Goal: Find contact information: Obtain details needed to contact an individual or organization

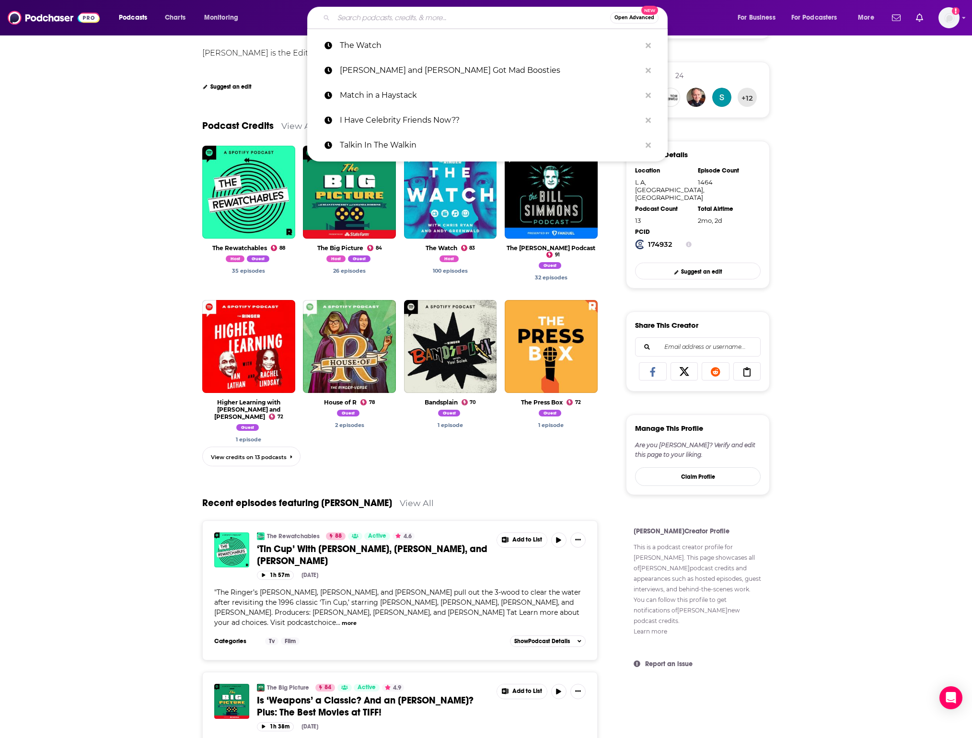
click at [388, 16] on input "Search podcasts, credits, & more..." at bounding box center [471, 17] width 276 height 15
paste input "[PERSON_NAME] is Unqualified"
type input "[PERSON_NAME] is Unqualified"
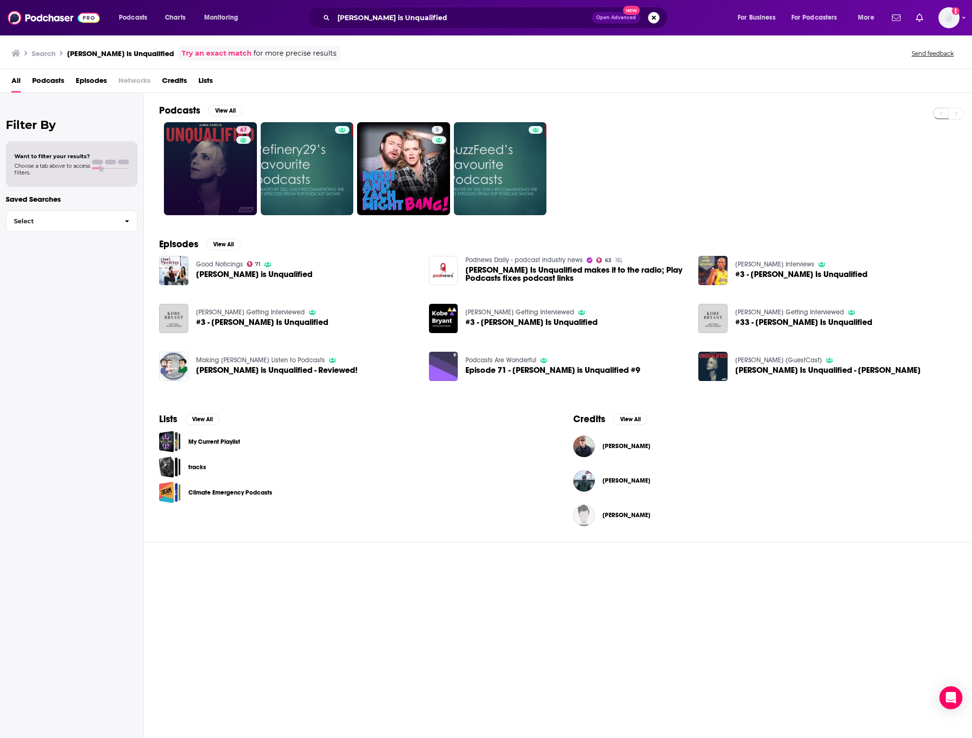
click at [232, 148] on link "67" at bounding box center [210, 168] width 93 height 93
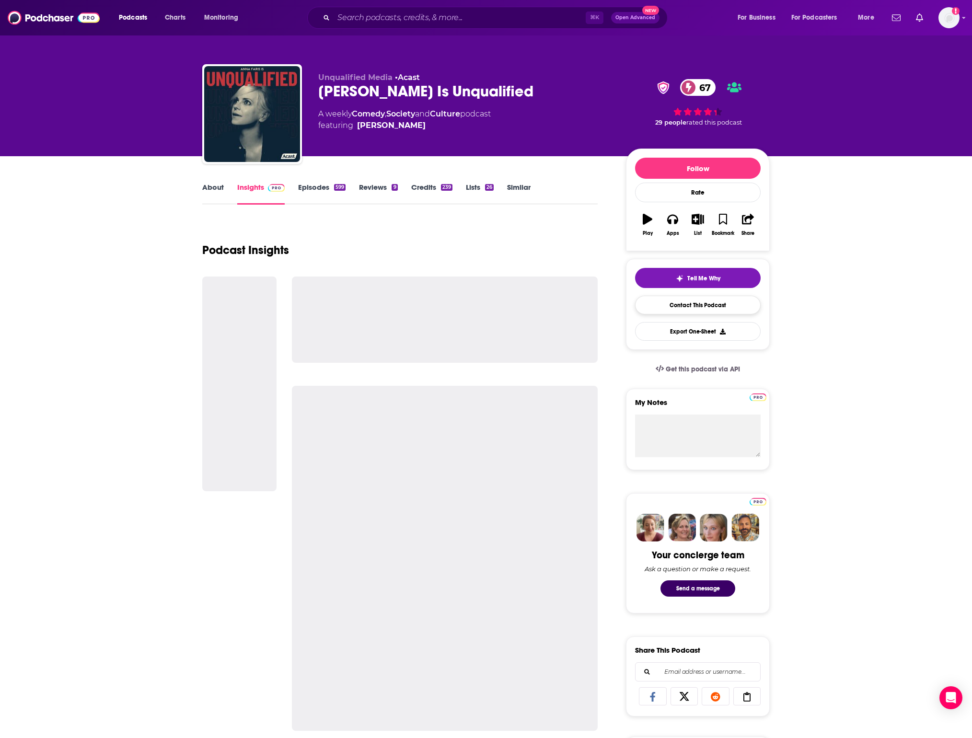
click at [754, 306] on link "Contact This Podcast" at bounding box center [698, 305] width 126 height 19
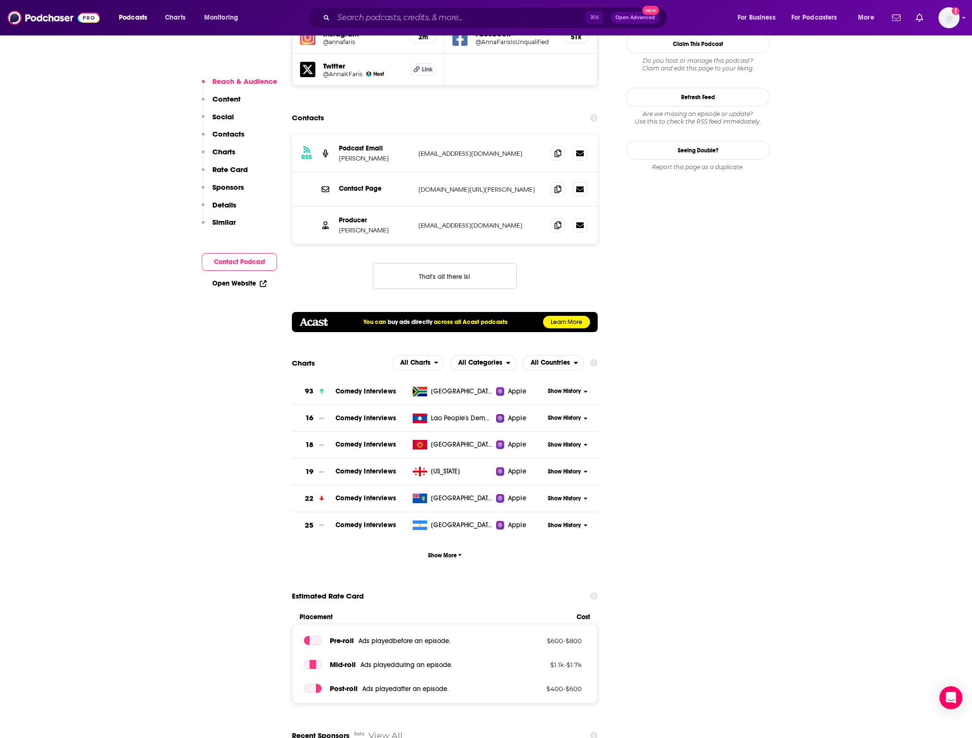
scroll to position [1059, 0]
click at [563, 218] on span at bounding box center [558, 225] width 14 height 14
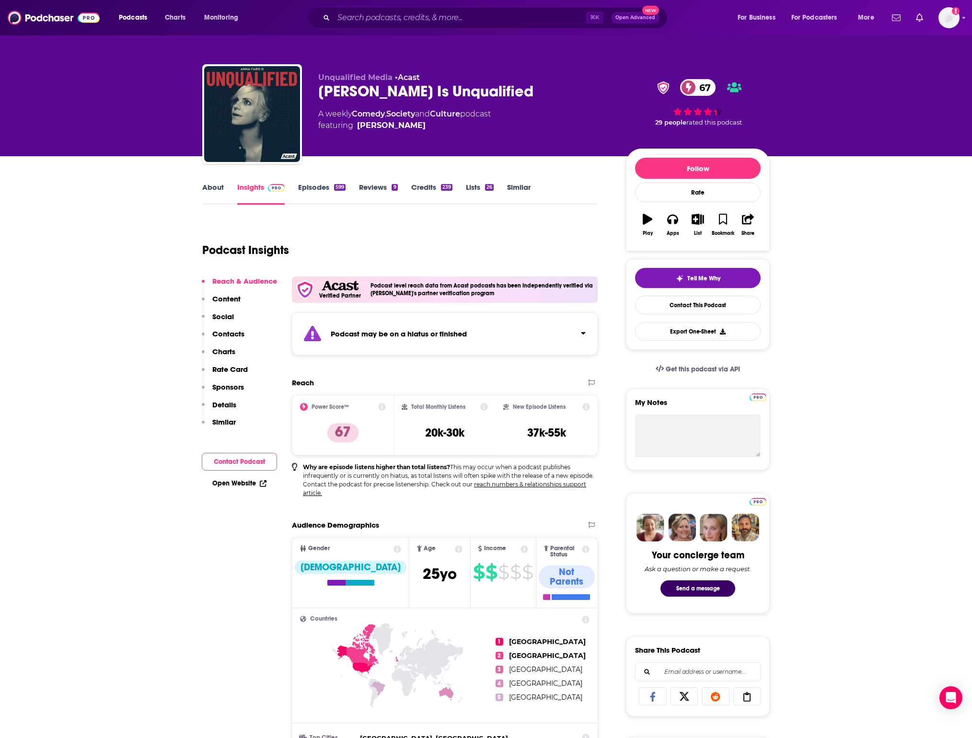
scroll to position [0, 0]
click at [319, 184] on link "Episodes 599" at bounding box center [321, 194] width 47 height 22
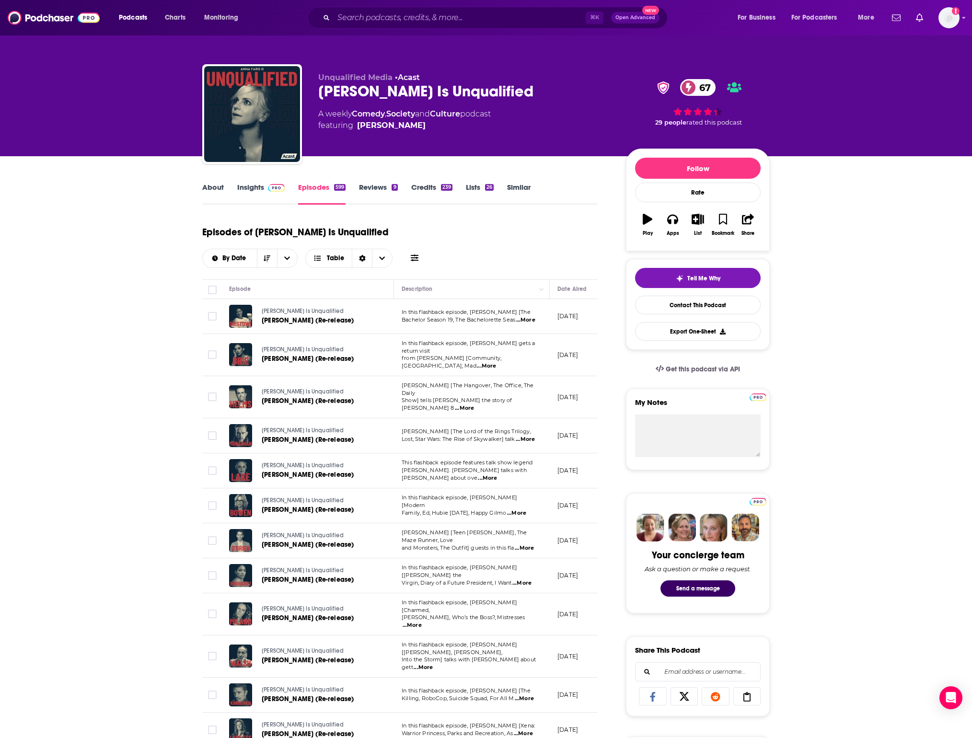
click at [338, 87] on div "[PERSON_NAME] Is Unqualified 67" at bounding box center [464, 91] width 292 height 19
copy div "[PERSON_NAME] Is Unqualified 67"
click at [716, 301] on link "Contact This Podcast" at bounding box center [698, 305] width 126 height 19
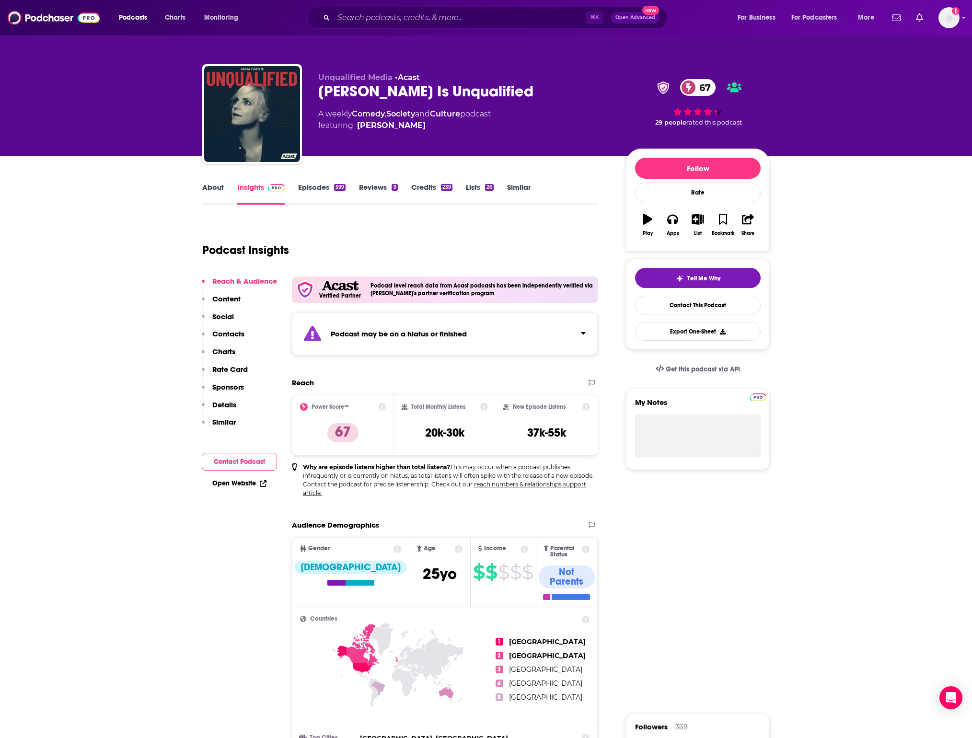
scroll to position [1112, 0]
